Goal: Information Seeking & Learning: Learn about a topic

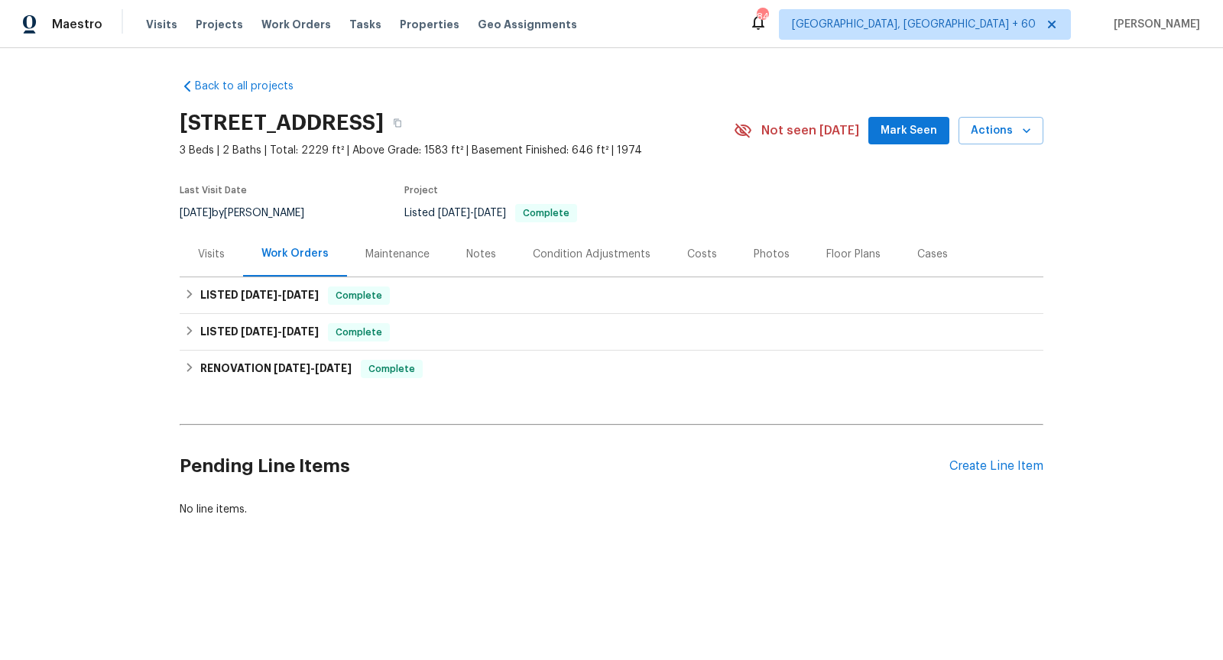
click at [201, 239] on div "Visits" at bounding box center [211, 254] width 63 height 45
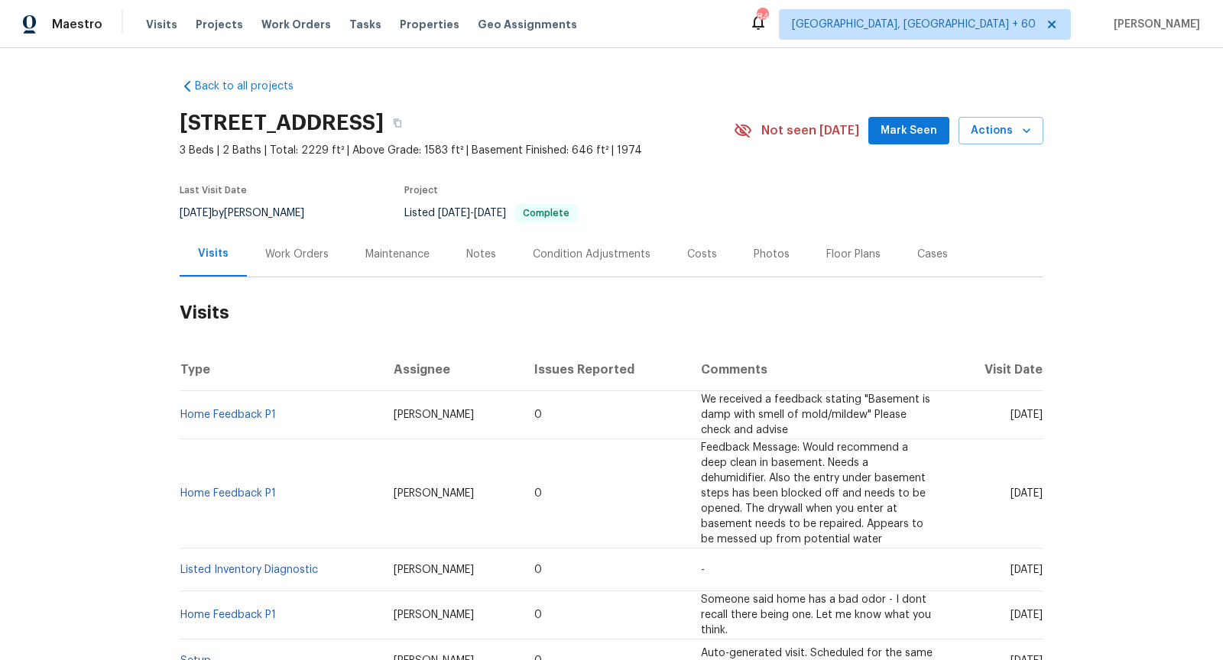
drag, startPoint x: 990, startPoint y: 491, endPoint x: 1030, endPoint y: 491, distance: 39.7
click at [1030, 491] on span "[DATE]" at bounding box center [1026, 493] width 32 height 11
click at [1010, 494] on span "[DATE]" at bounding box center [1026, 493] width 32 height 11
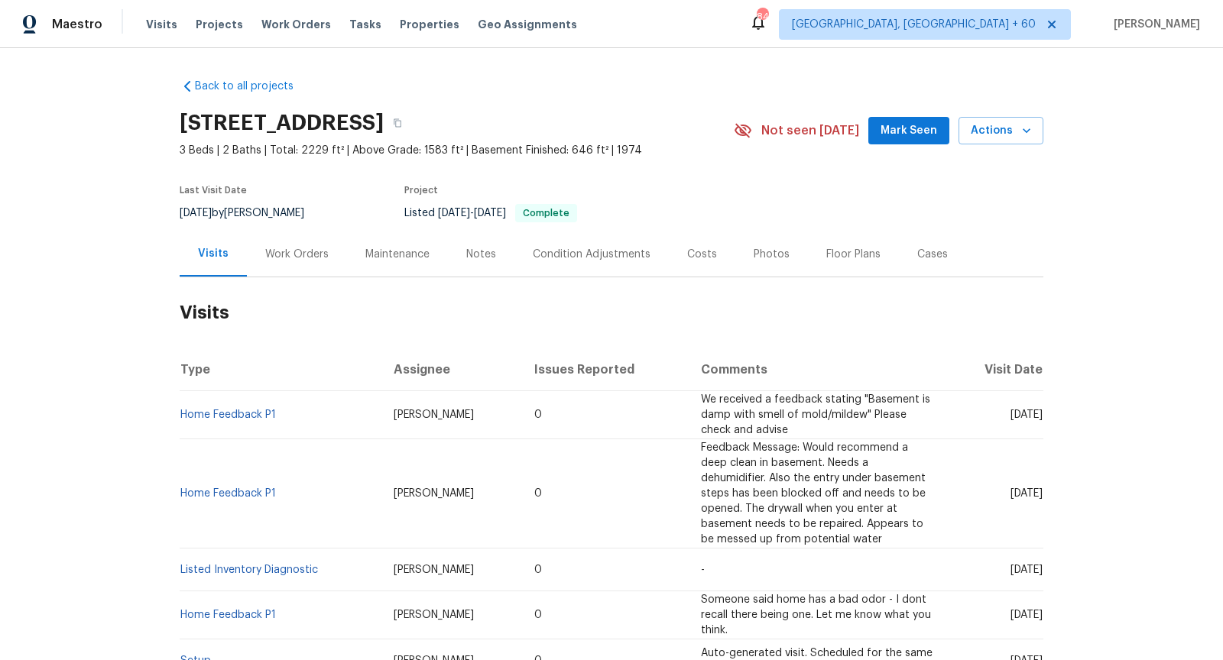
click at [1010, 494] on span "[DATE]" at bounding box center [1026, 493] width 32 height 11
copy span "[DATE]"
click at [313, 256] on div "Work Orders" at bounding box center [296, 254] width 63 height 15
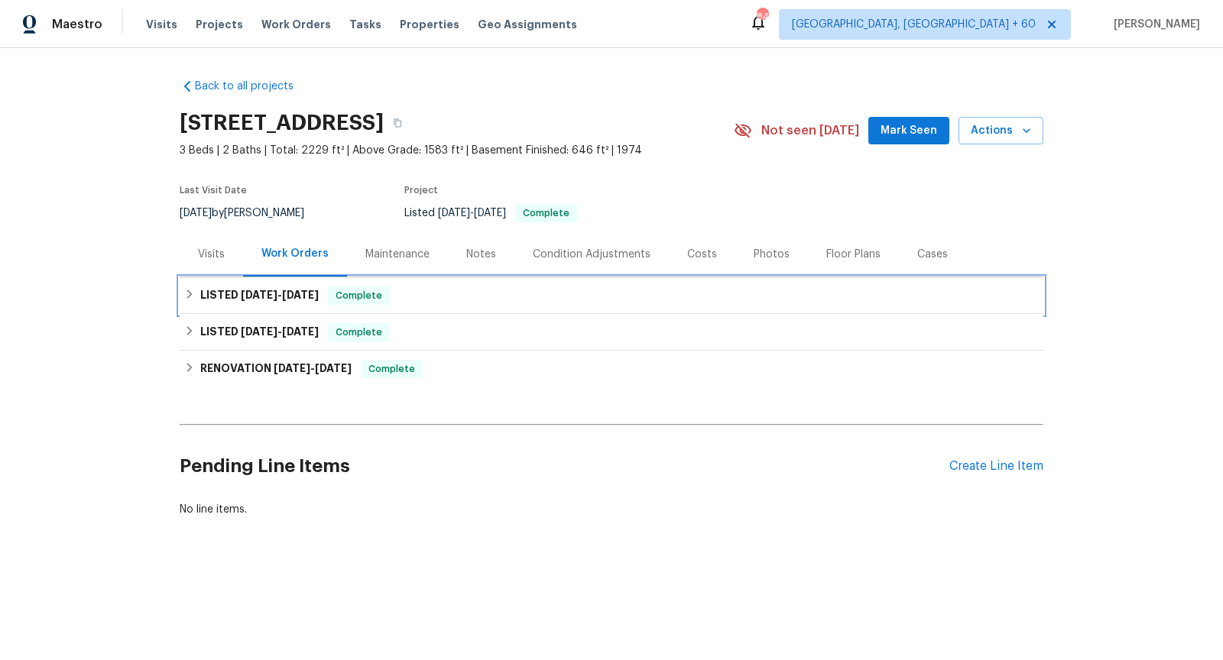
click at [271, 293] on span "[DATE]" at bounding box center [259, 295] width 37 height 11
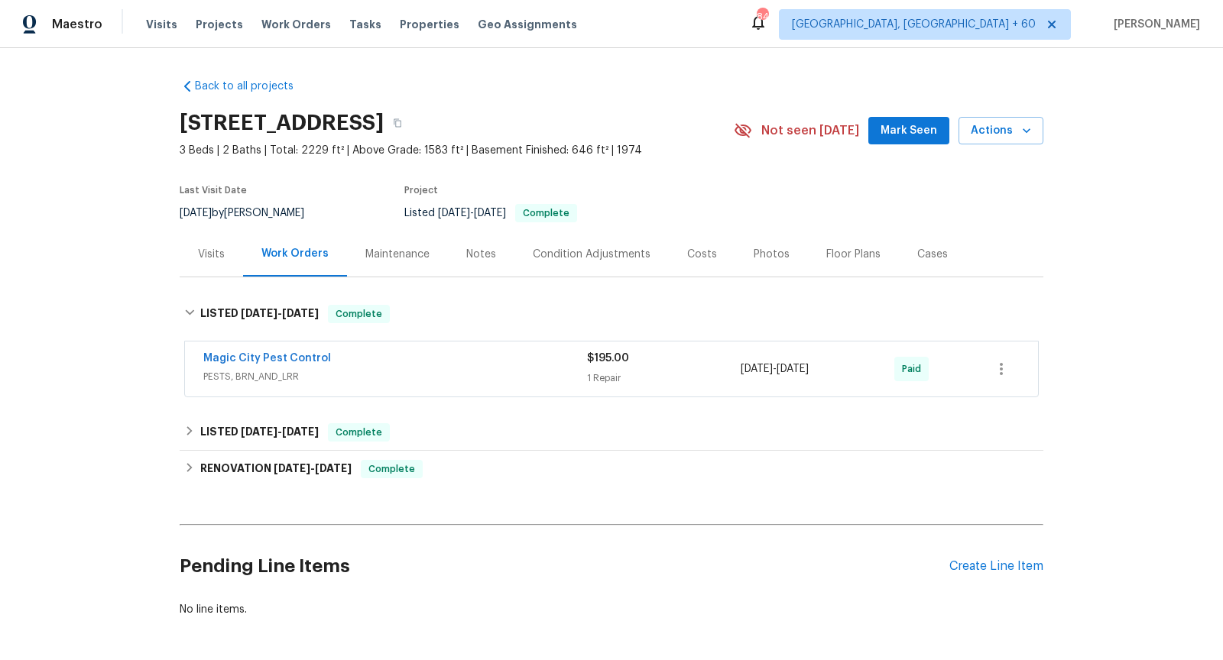
drag, startPoint x: 859, startPoint y: 369, endPoint x: 802, endPoint y: 369, distance: 56.6
click at [802, 369] on div "[DATE] - [DATE]" at bounding box center [818, 369] width 154 height 37
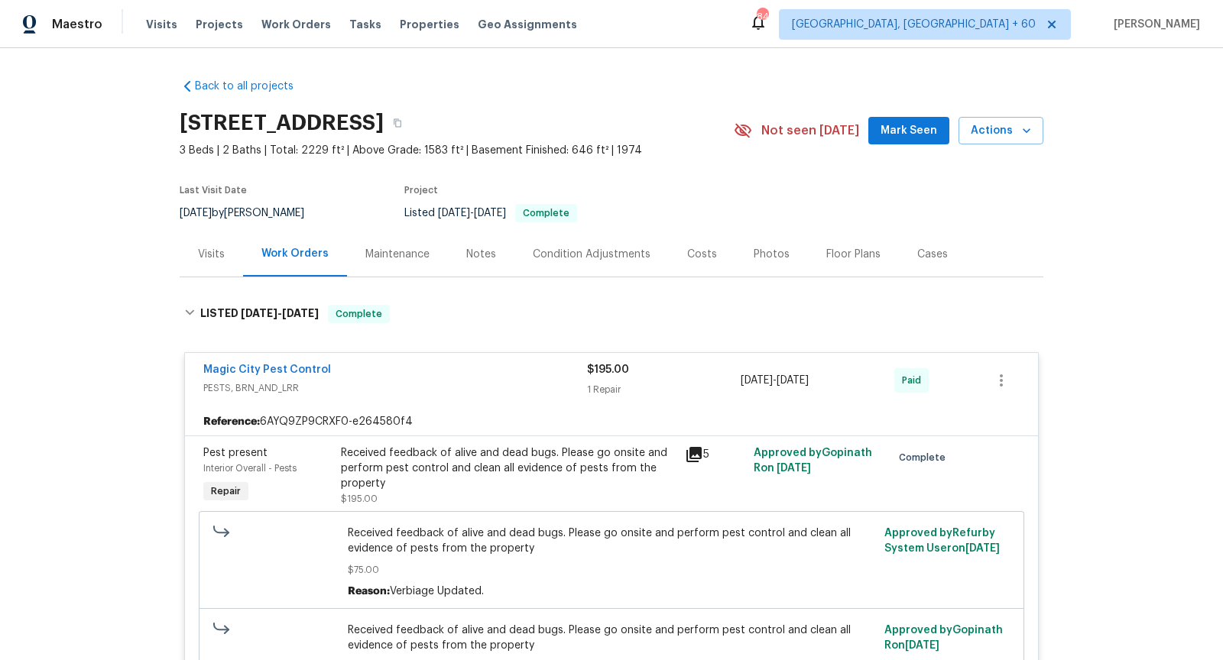
copy span "[DATE]"
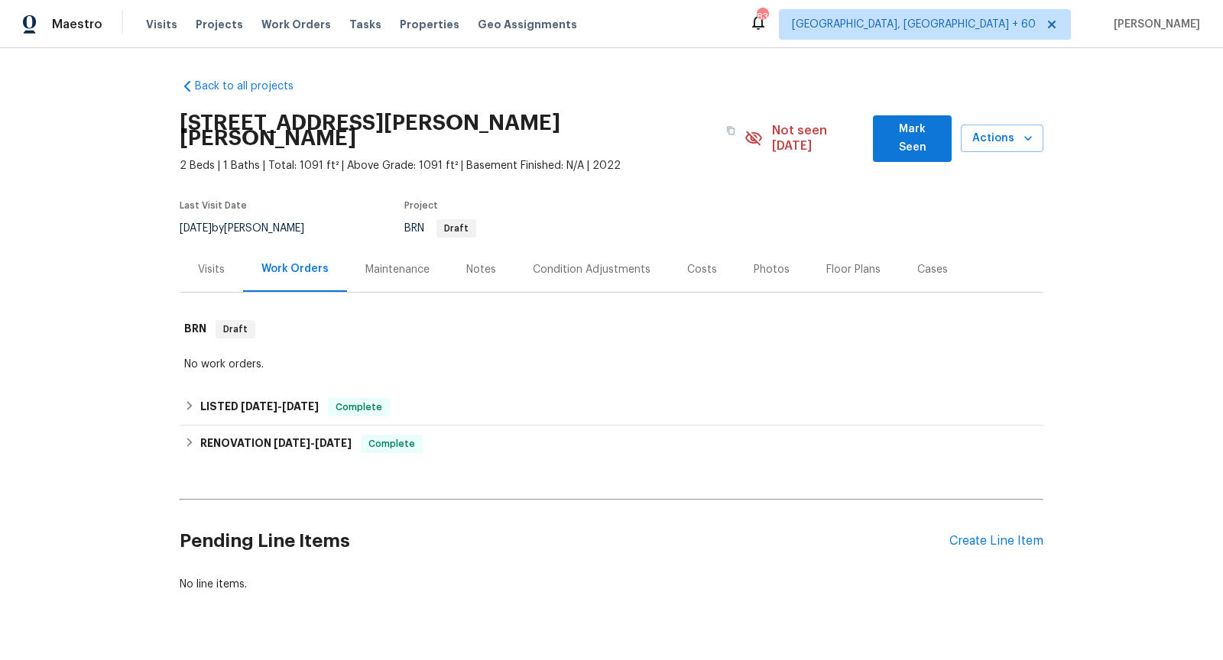
scroll to position [19, 0]
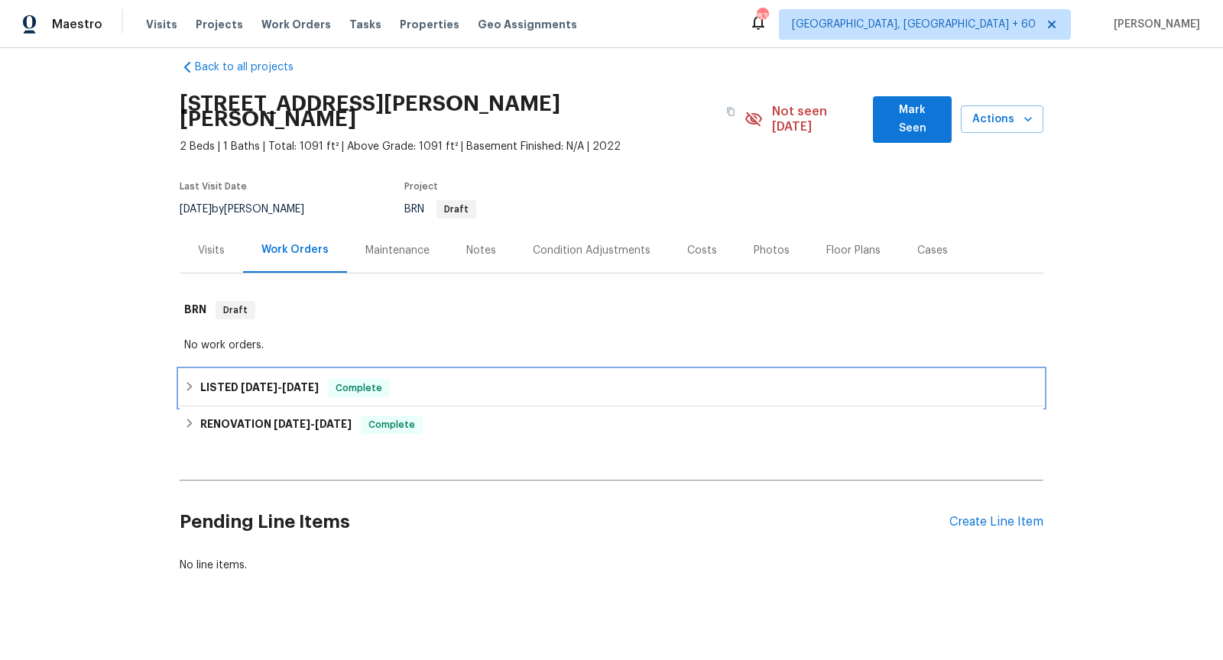
click at [203, 379] on h6 "LISTED 3/1/25 - 3/3/25" at bounding box center [259, 388] width 118 height 18
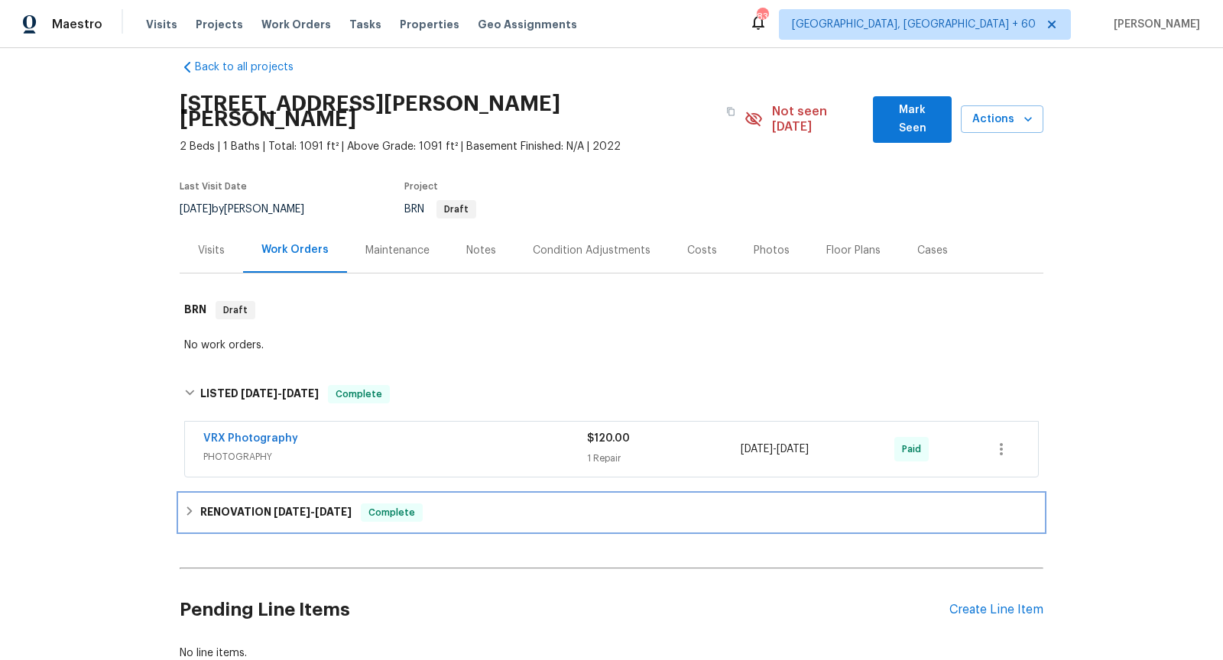
click at [241, 504] on h6 "RENOVATION 2/25/25 - 2/26/25" at bounding box center [275, 513] width 151 height 18
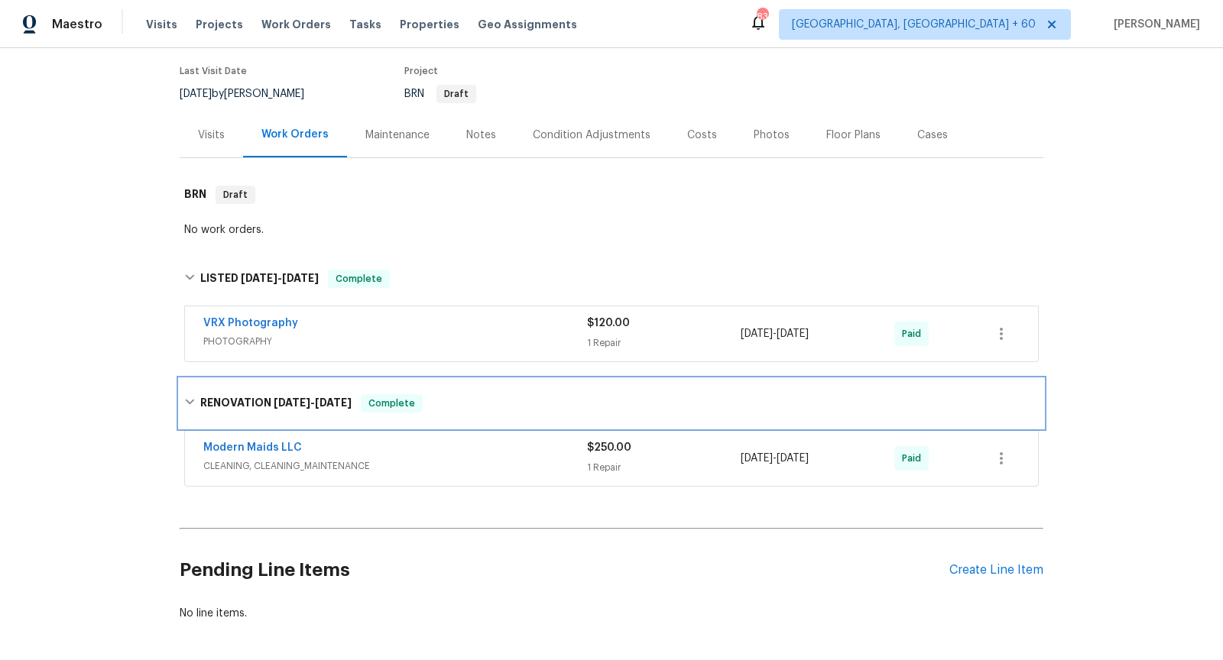
scroll to position [181, 0]
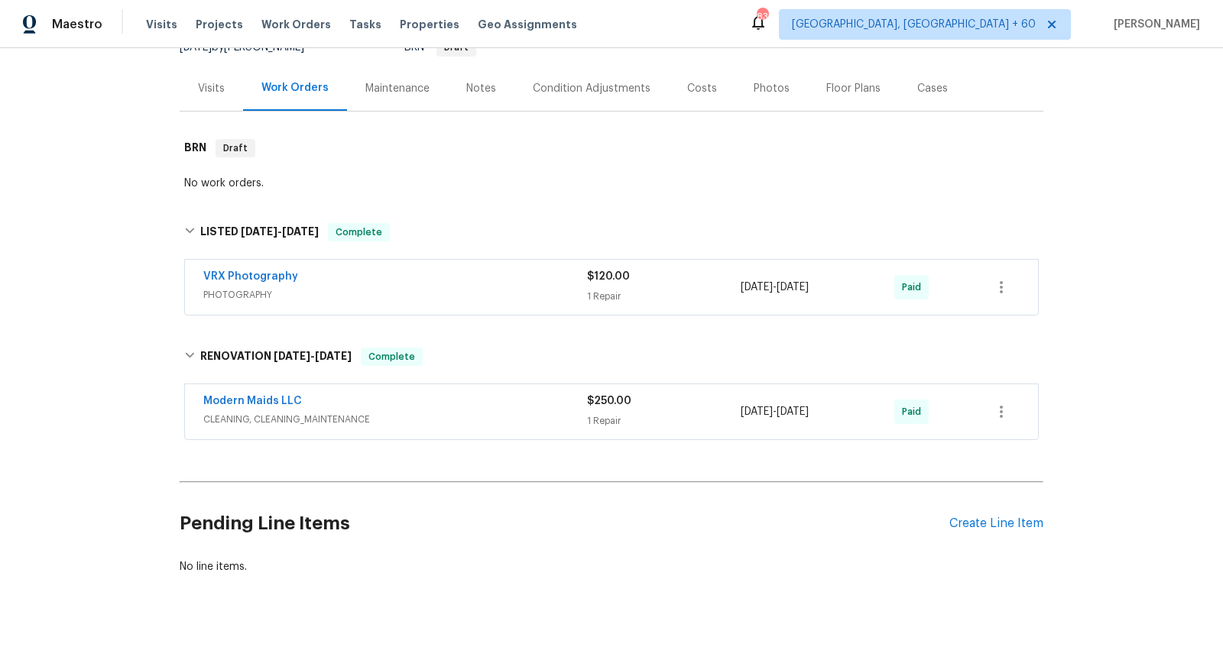
click at [403, 394] on div "Modern Maids LLC" at bounding box center [395, 403] width 384 height 18
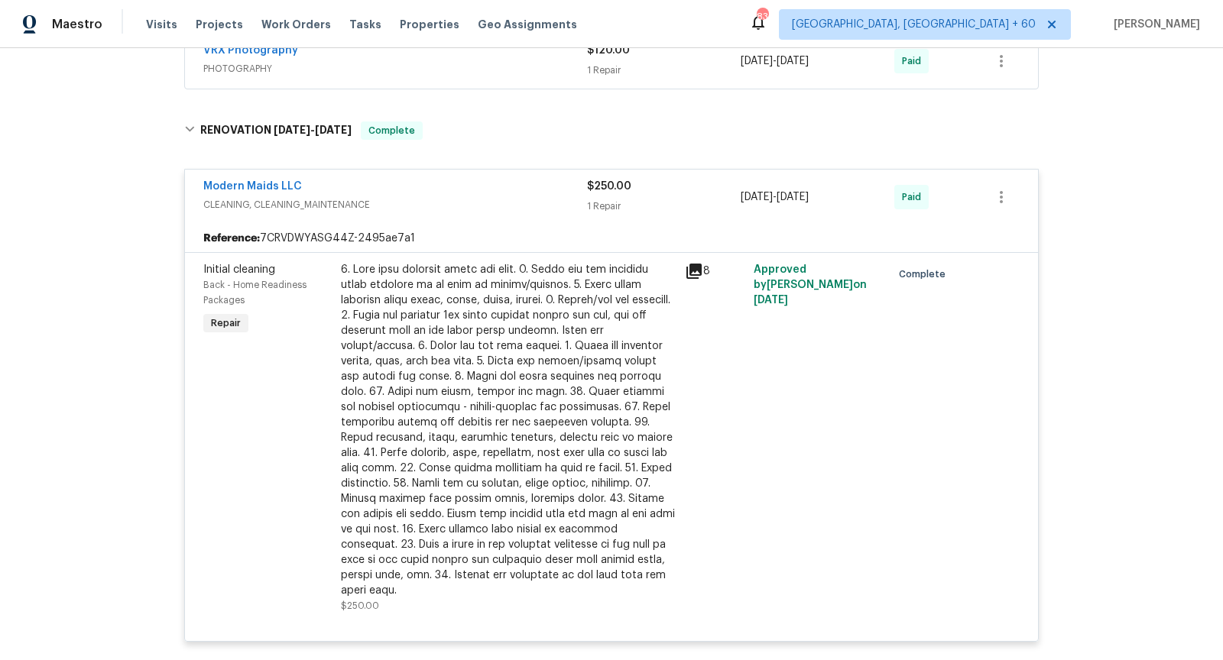
scroll to position [394, 0]
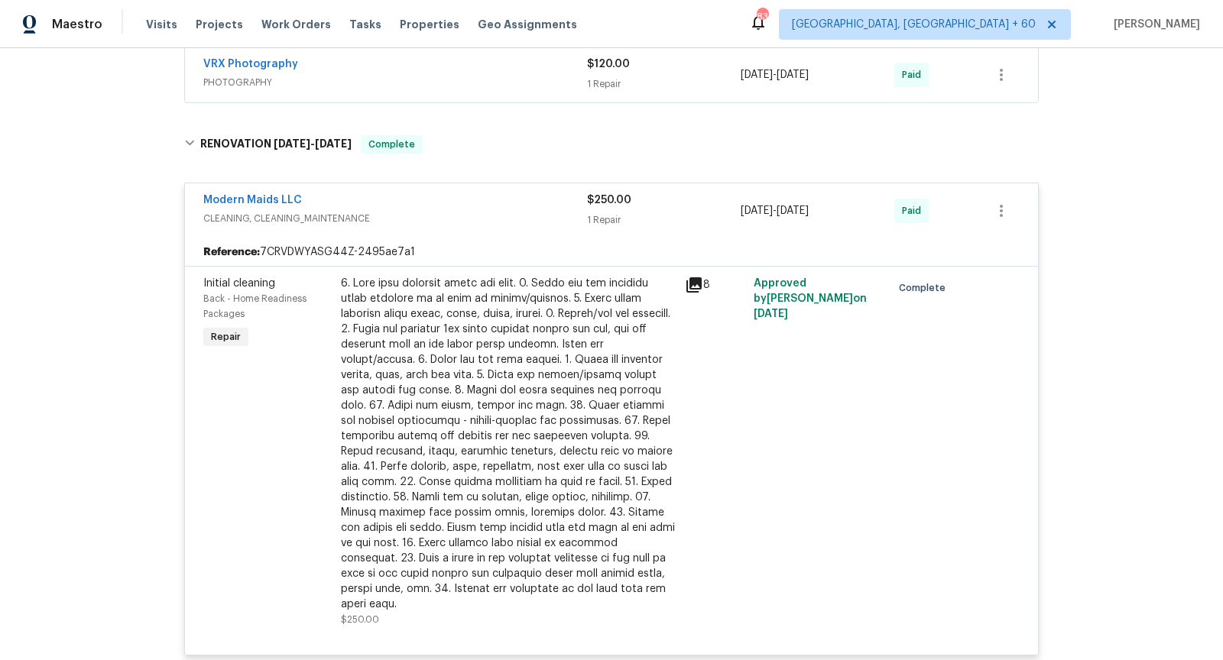
click at [685, 276] on icon at bounding box center [694, 285] width 18 height 18
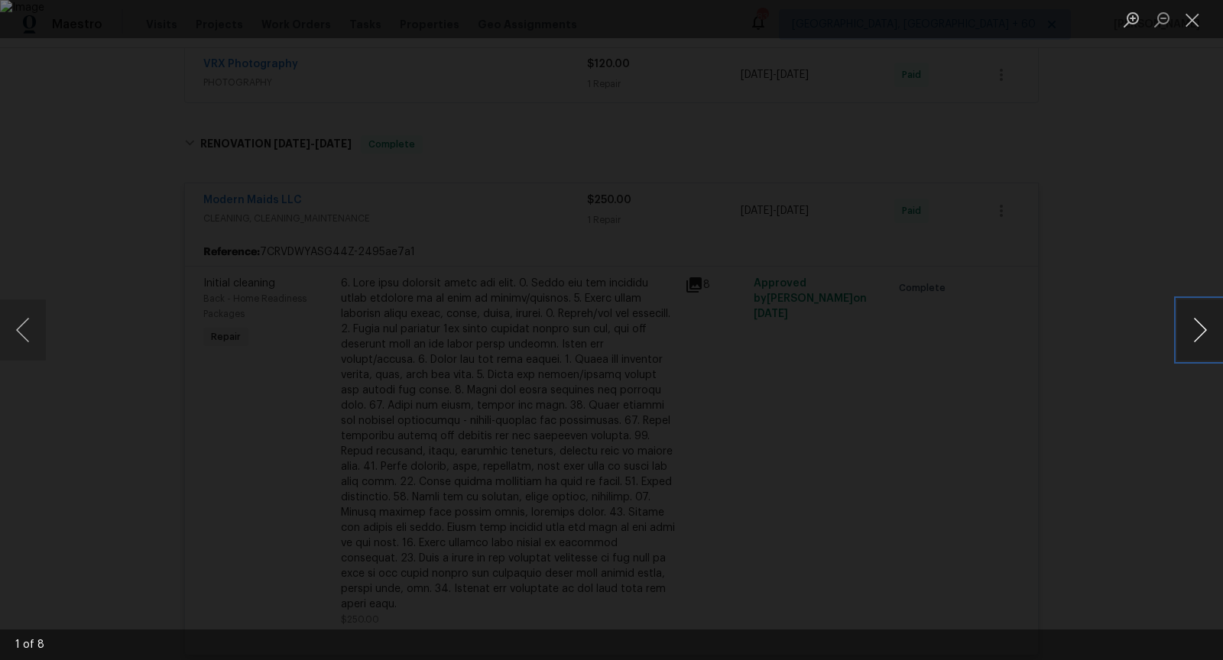
click at [1186, 326] on button "Next image" at bounding box center [1200, 330] width 46 height 61
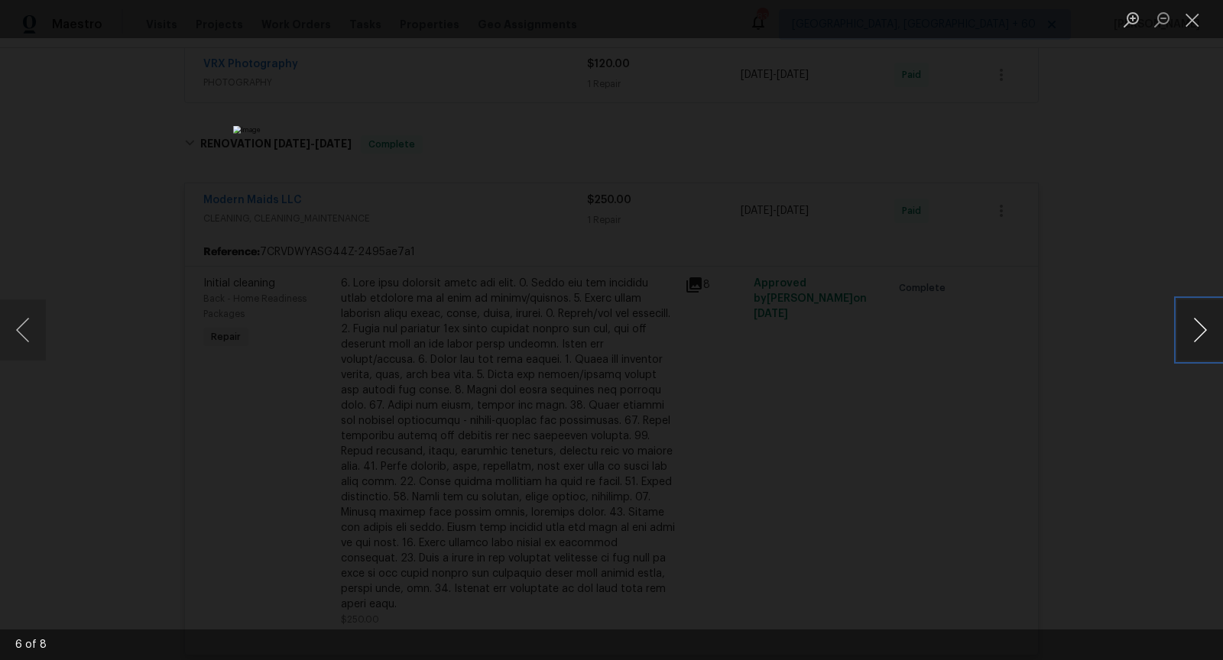
click at [1186, 326] on button "Next image" at bounding box center [1200, 330] width 46 height 61
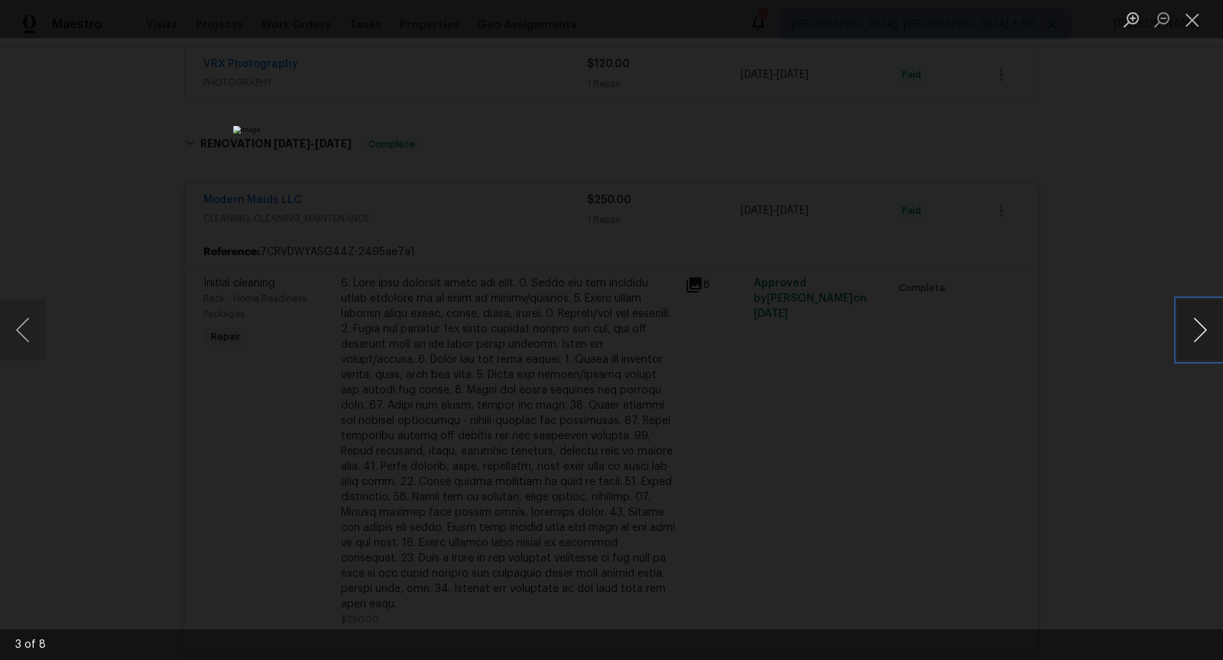
click at [1186, 326] on button "Next image" at bounding box center [1200, 330] width 46 height 61
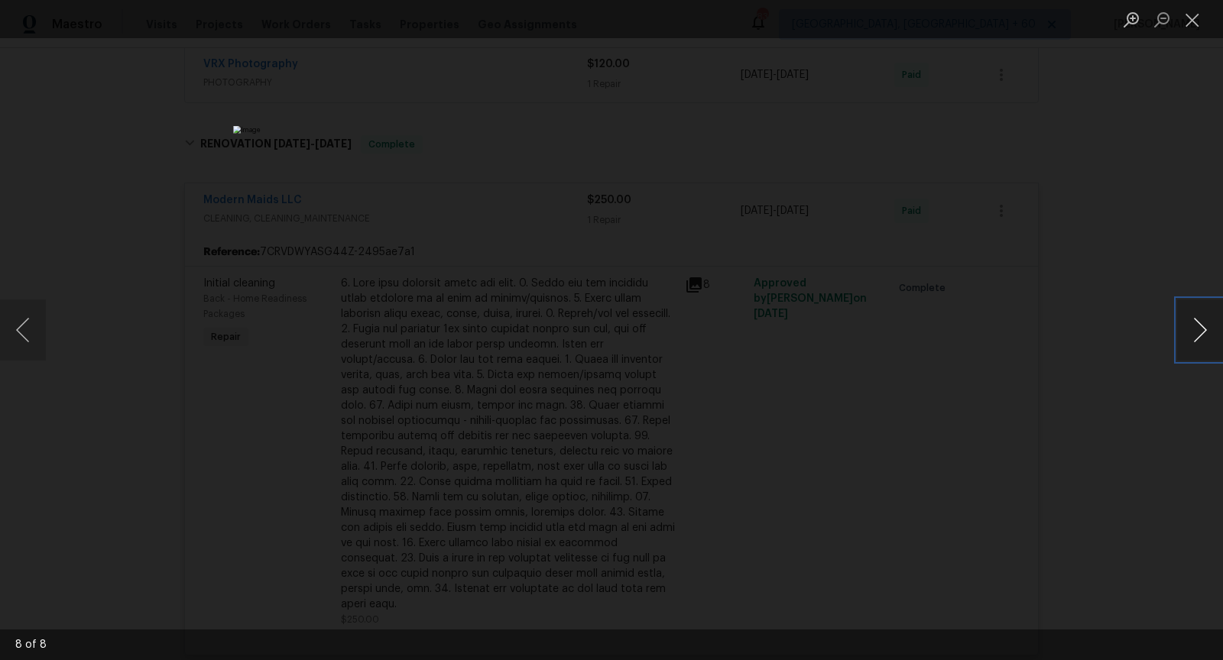
click at [1186, 326] on button "Next image" at bounding box center [1200, 330] width 46 height 61
